Goal: Task Accomplishment & Management: Use online tool/utility

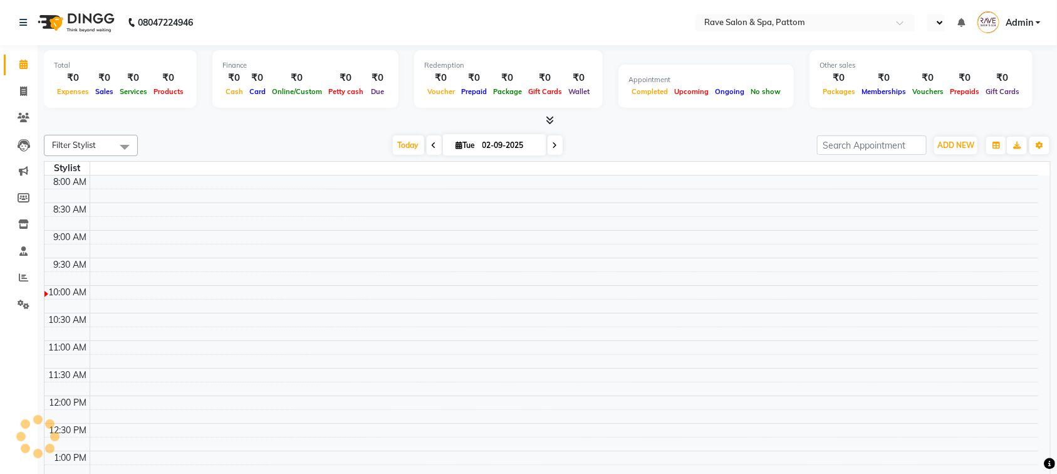
select select "en"
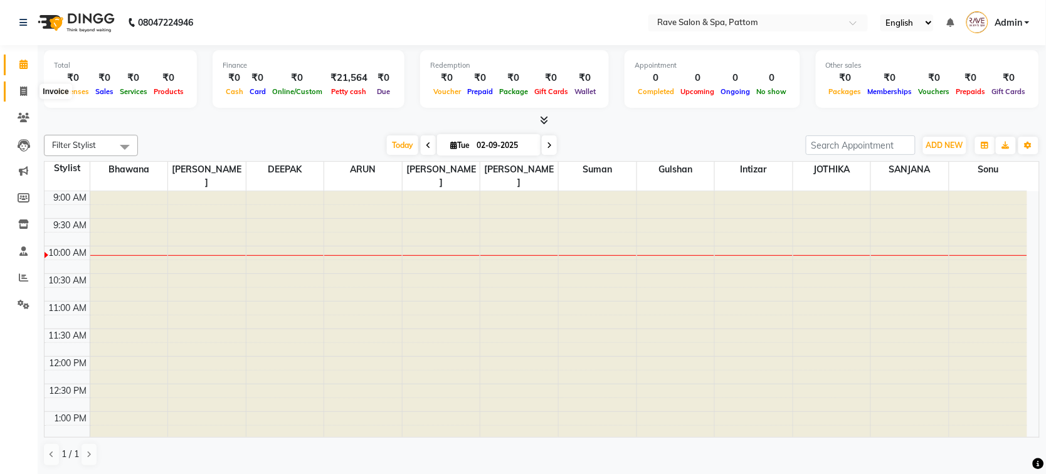
click at [17, 90] on span at bounding box center [24, 92] width 22 height 14
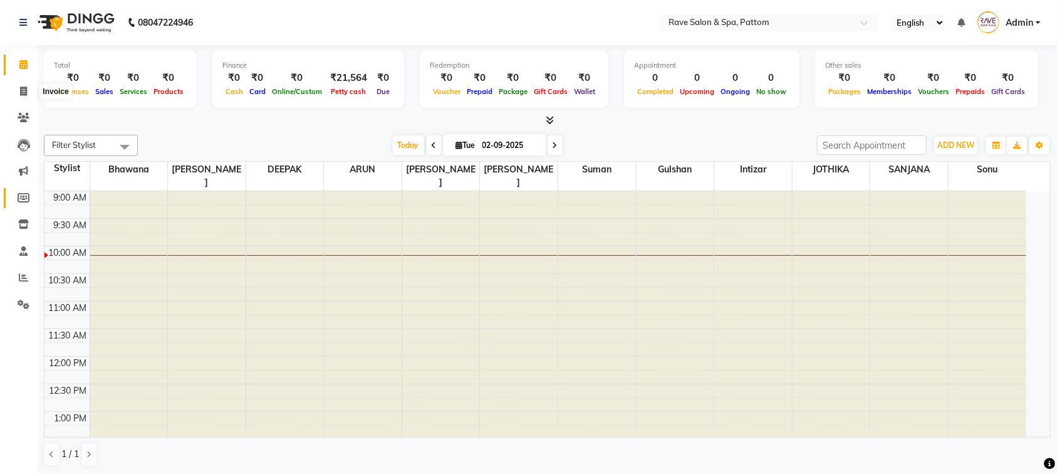
select select "service"
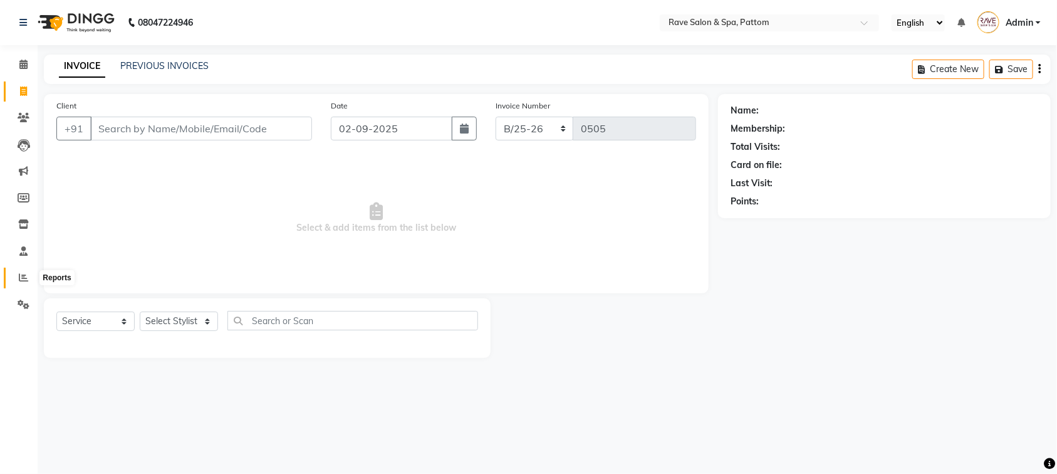
drag, startPoint x: 21, startPoint y: 270, endPoint x: 24, endPoint y: 265, distance: 6.5
click at [22, 271] on span at bounding box center [24, 278] width 22 height 14
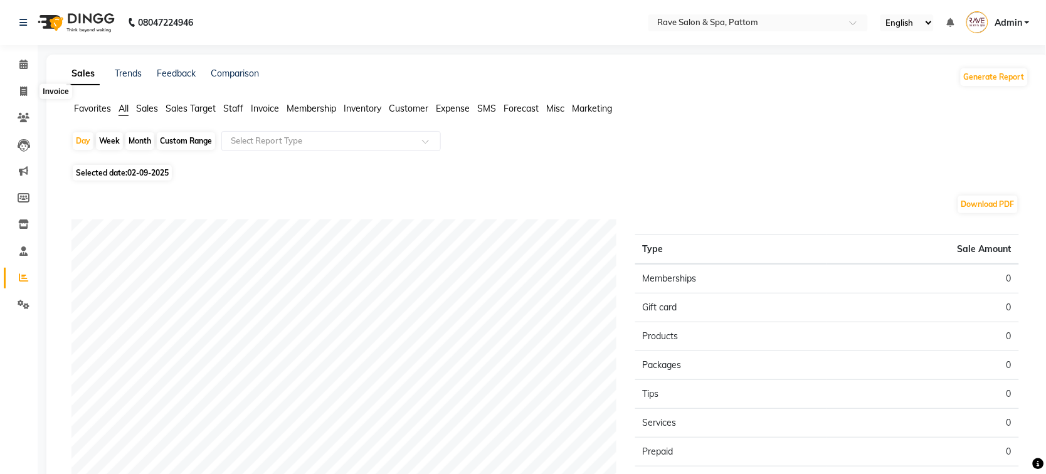
click at [26, 80] on li "Invoice" at bounding box center [19, 91] width 38 height 27
click at [26, 87] on icon at bounding box center [23, 91] width 7 height 9
select select "service"
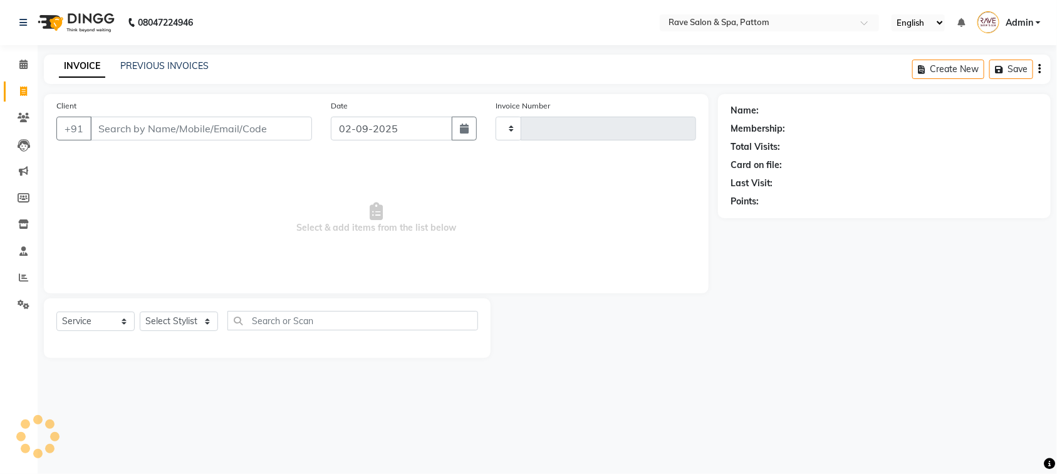
type input "0505"
select select "3587"
click at [181, 67] on link "PREVIOUS INVOICES" at bounding box center [164, 65] width 88 height 11
